Goal: Complete application form: Complete application form

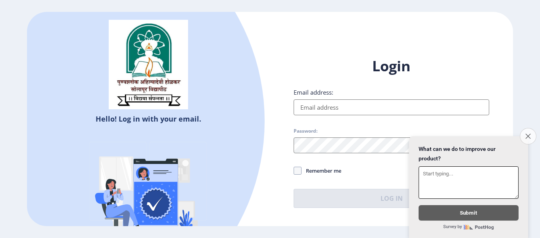
click at [528, 134] on icon "Close survey" at bounding box center [527, 136] width 5 height 5
click at [528, 133] on html "Hello! Log in with your email. Don't have an account? Register Login Email addr…" at bounding box center [270, 119] width 540 height 238
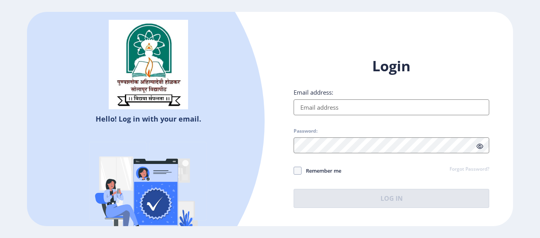
click at [346, 105] on input "Email address:" at bounding box center [391, 108] width 195 height 16
type input "[EMAIL_ADDRESS][DOMAIN_NAME]"
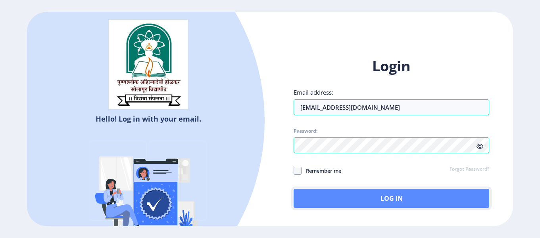
click at [388, 197] on button "Log In" at bounding box center [391, 198] width 195 height 19
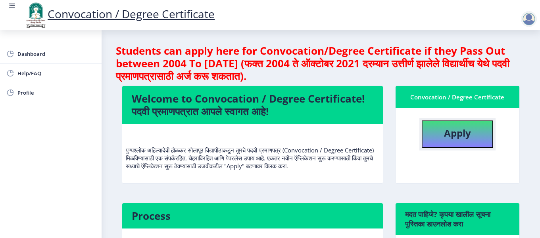
click at [454, 137] on b "Apply" at bounding box center [457, 133] width 27 height 13
select select
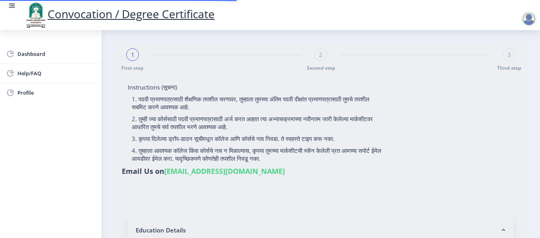
type input "Sidharam [PERSON_NAME]"
type input "Bhangarevva"
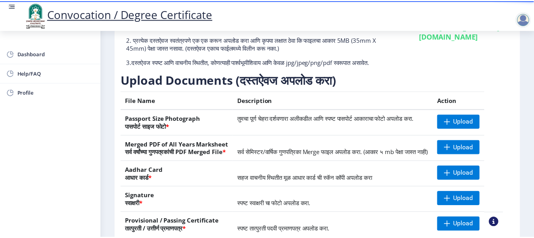
scroll to position [83, 0]
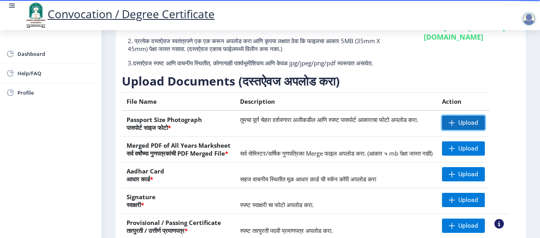
click at [466, 129] on span "Upload" at bounding box center [463, 123] width 43 height 14
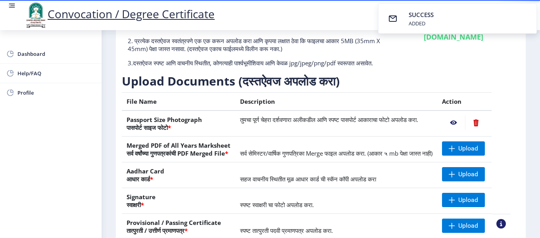
click at [459, 130] on nb-action at bounding box center [453, 123] width 23 height 14
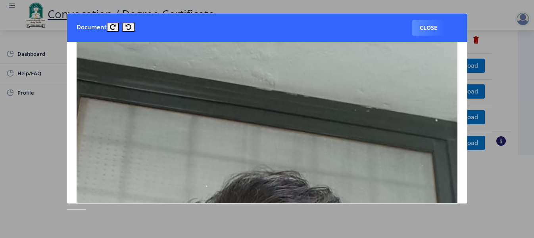
scroll to position [31, 0]
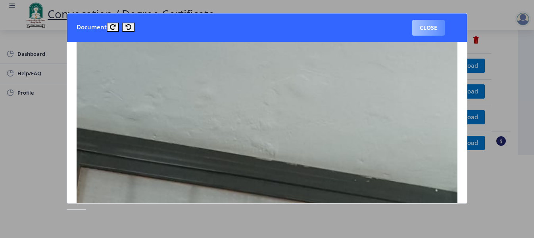
click at [434, 31] on button "Close" at bounding box center [428, 28] width 33 height 16
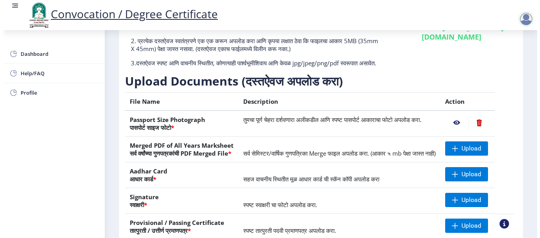
scroll to position [83, 0]
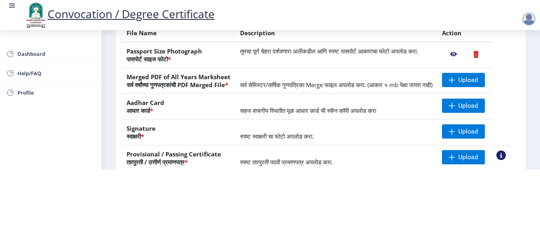
click at [479, 48] on nb-action at bounding box center [476, 54] width 22 height 14
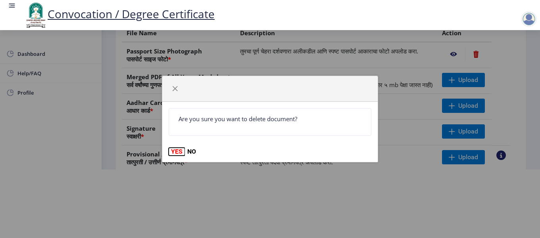
click at [174, 150] on button "YES" at bounding box center [177, 152] width 16 height 8
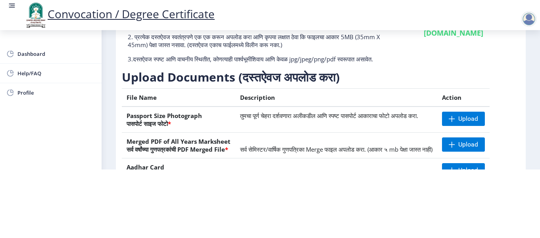
scroll to position [43, 0]
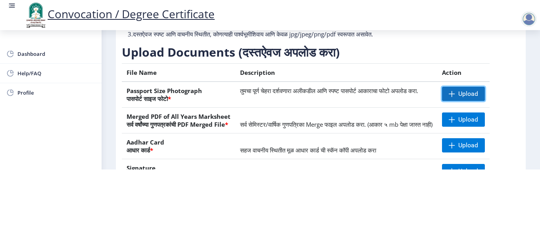
click at [473, 90] on span "Upload" at bounding box center [468, 94] width 20 height 8
